Goal: Find specific page/section: Find specific page/section

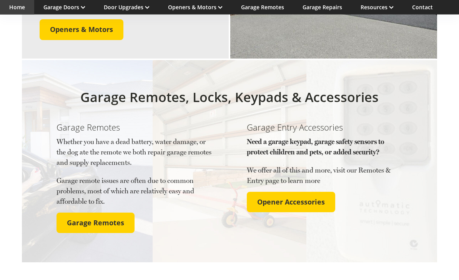
scroll to position [865, 0]
click at [105, 219] on span "Garage Remotes" at bounding box center [95, 223] width 57 height 8
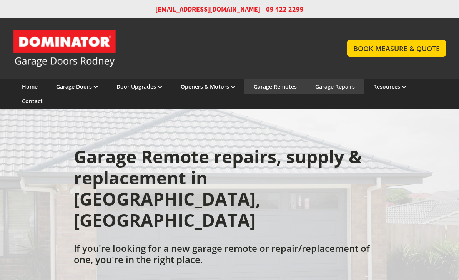
click at [332, 87] on link "Garage Repairs" at bounding box center [336, 86] width 40 height 7
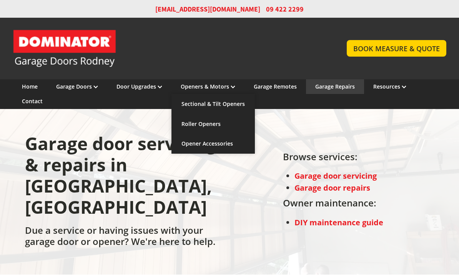
click at [245, 220] on div "Garage door servicing & repairs in [GEOGRAPHIC_DATA], [GEOGRAPHIC_DATA] Due a s…" at bounding box center [230, 191] width 434 height 142
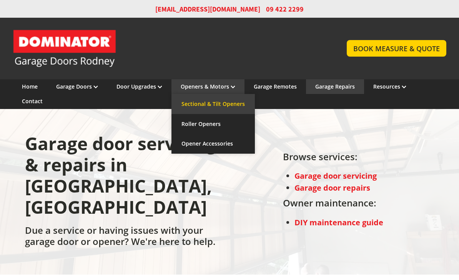
click at [210, 104] on link "Sectional & Tilt Openers" at bounding box center [213, 104] width 83 height 20
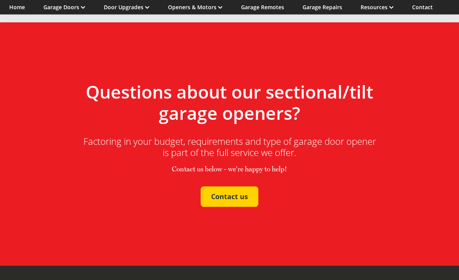
scroll to position [2034, 0]
click at [285, 265] on div "Garage Repairs" at bounding box center [280, 282] width 45 height 35
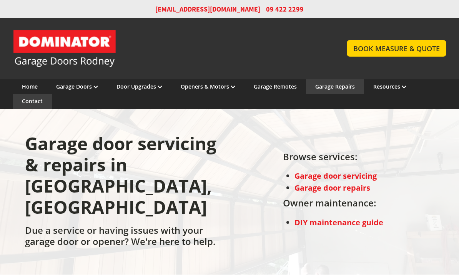
click at [33, 104] on link "Contact" at bounding box center [32, 100] width 21 height 7
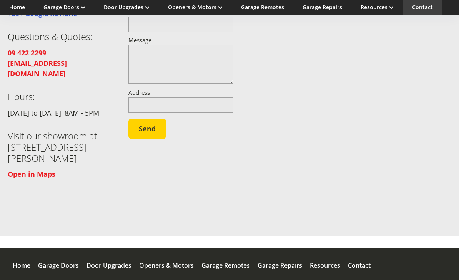
scroll to position [185, 0]
